Goal: Find contact information: Obtain details needed to contact an individual or organization

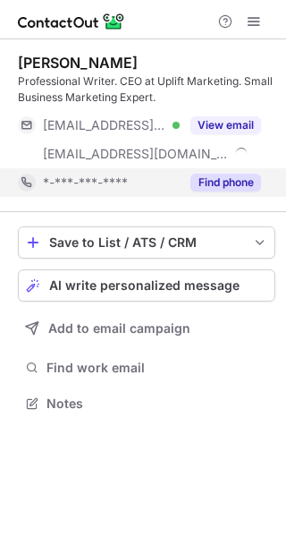
scroll to position [390, 286]
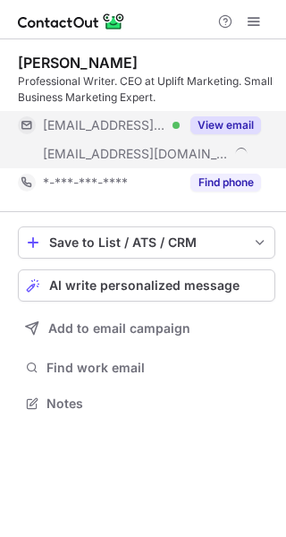
click at [221, 124] on button "View email" at bounding box center [226, 125] width 71 height 18
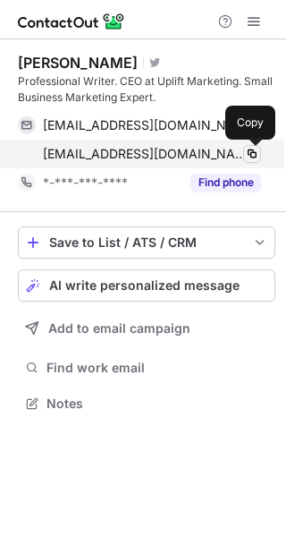
click at [251, 157] on span at bounding box center [252, 154] width 14 height 14
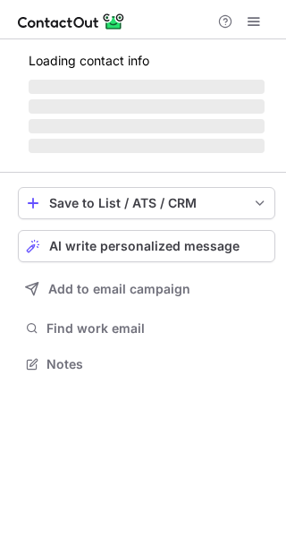
scroll to position [361, 286]
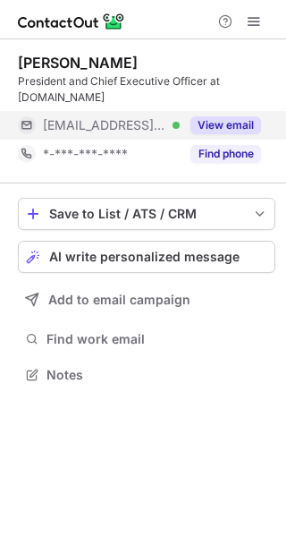
click at [223, 124] on button "View email" at bounding box center [226, 125] width 71 height 18
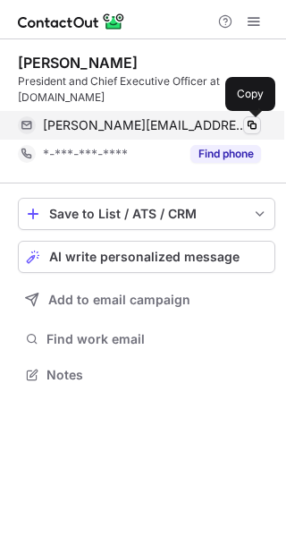
click at [253, 121] on span at bounding box center [252, 125] width 14 height 14
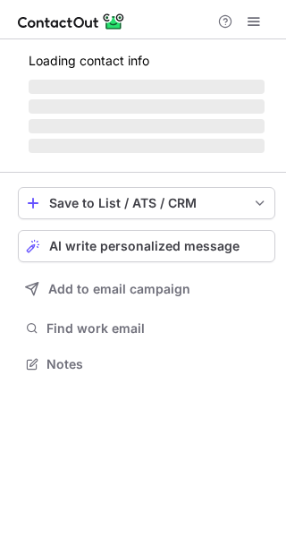
scroll to position [9, 9]
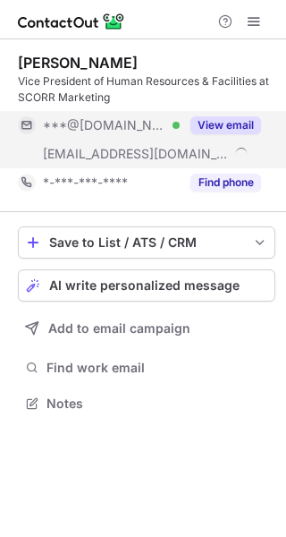
click at [231, 123] on button "View email" at bounding box center [226, 125] width 71 height 18
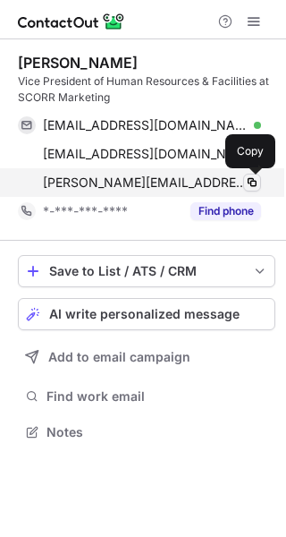
click at [251, 181] on span at bounding box center [252, 182] width 14 height 14
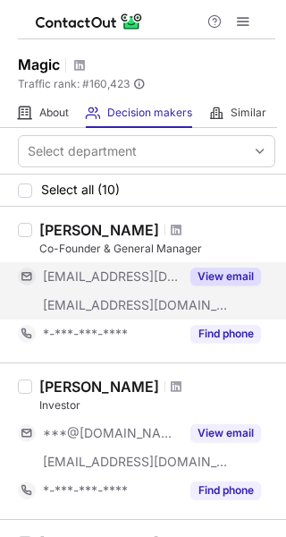
click at [219, 278] on button "View email" at bounding box center [226, 277] width 71 height 18
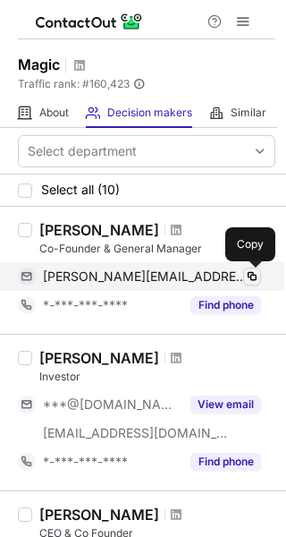
click at [248, 276] on span at bounding box center [252, 276] width 14 height 14
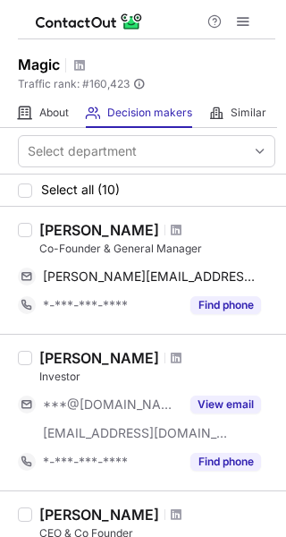
drag, startPoint x: 40, startPoint y: 227, endPoint x: 157, endPoint y: 225, distance: 116.3
click at [157, 225] on div "Nicolas Marsaud" at bounding box center [157, 230] width 236 height 18
copy div "Nicolas Marsaud"
